Goal: Transaction & Acquisition: Obtain resource

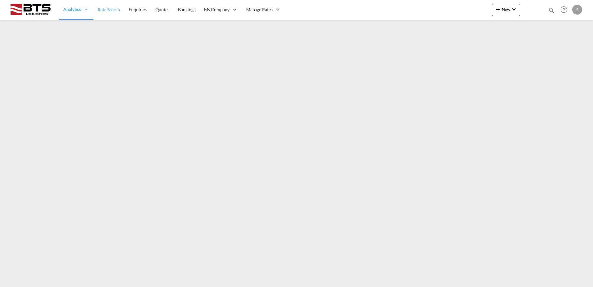
click at [109, 11] on span "Rate Search" at bounding box center [109, 9] width 22 height 5
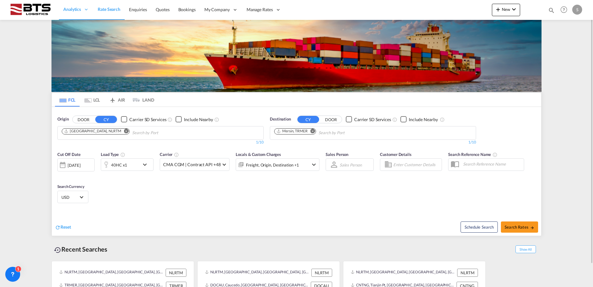
click at [312, 130] on md-icon "Remove" at bounding box center [313, 130] width 5 height 5
click at [291, 130] on body "Analytics Reports Dashboard Rate Search Enquiries Quotes Bookings" at bounding box center [296, 143] width 593 height 287
type input "jeddah"
click at [295, 144] on div "Jeddah Saudi Arabia SAJED" at bounding box center [323, 147] width 118 height 19
click at [177, 229] on div "Reset" at bounding box center [176, 222] width 243 height 17
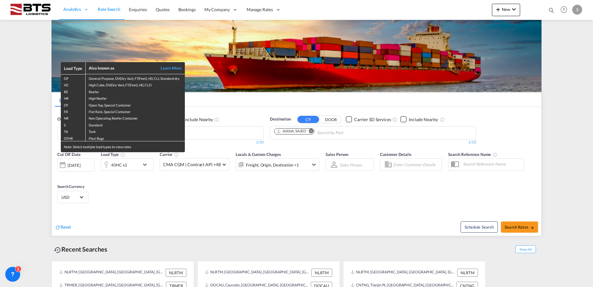
click at [146, 165] on div "Load Type Also known as Learn More GP General Purpose, DV(Dry Van), FT(Feet), H…" at bounding box center [296, 143] width 593 height 287
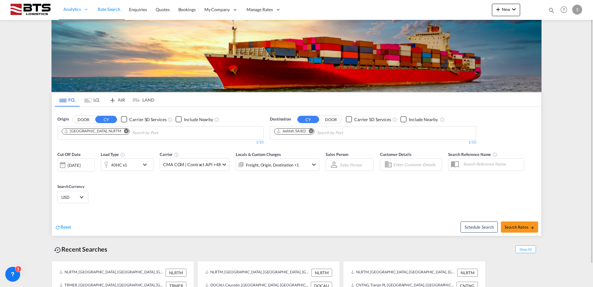
click at [146, 163] on md-icon "icon-chevron-down" at bounding box center [146, 164] width 11 height 7
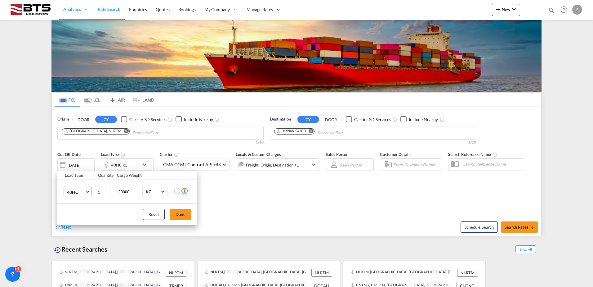
click at [86, 192] on md-select-value "40HC" at bounding box center [78, 191] width 25 height 11
click at [86, 161] on md-option "20GP" at bounding box center [83, 162] width 42 height 15
click at [187, 215] on button "Done" at bounding box center [181, 214] width 22 height 11
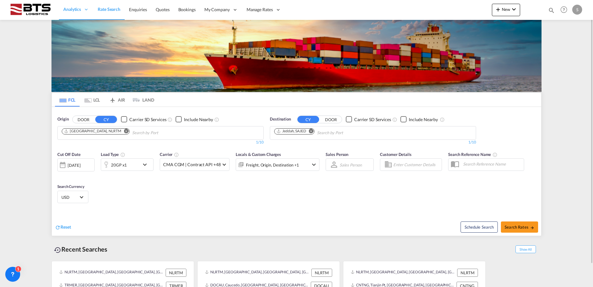
click at [234, 200] on div "Cut Off Date [DATE] [DATE] Load Type 20GP x1 Carrier CMA CGM | Contract API +48…" at bounding box center [297, 178] width 490 height 61
click at [512, 223] on button "Search Rates" at bounding box center [519, 226] width 37 height 11
type input "NLRTM to SAJED / [DATE]"
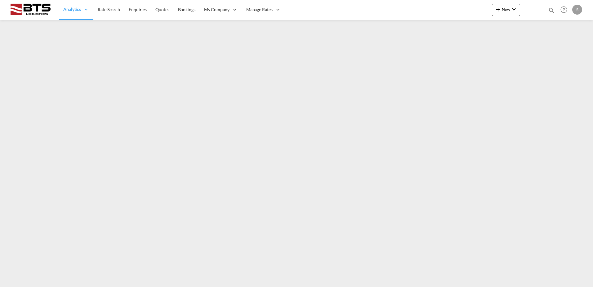
drag, startPoint x: 113, startPoint y: 11, endPoint x: 574, endPoint y: 133, distance: 477.5
click at [113, 11] on span "Rate Search" at bounding box center [109, 9] width 22 height 5
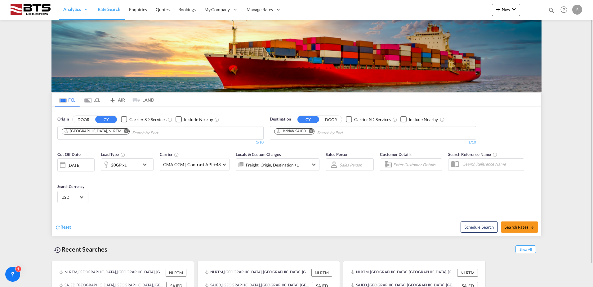
click at [169, 189] on div "Cut Off Date [DATE] [DATE] Load Type 20GP x1 Carrier CMA CGM | Contract API +48…" at bounding box center [297, 178] width 490 height 61
click at [521, 223] on button "Search Rates" at bounding box center [519, 226] width 37 height 11
type input "NLRTM to SAJED / [DATE]"
